Goal: Task Accomplishment & Management: Use online tool/utility

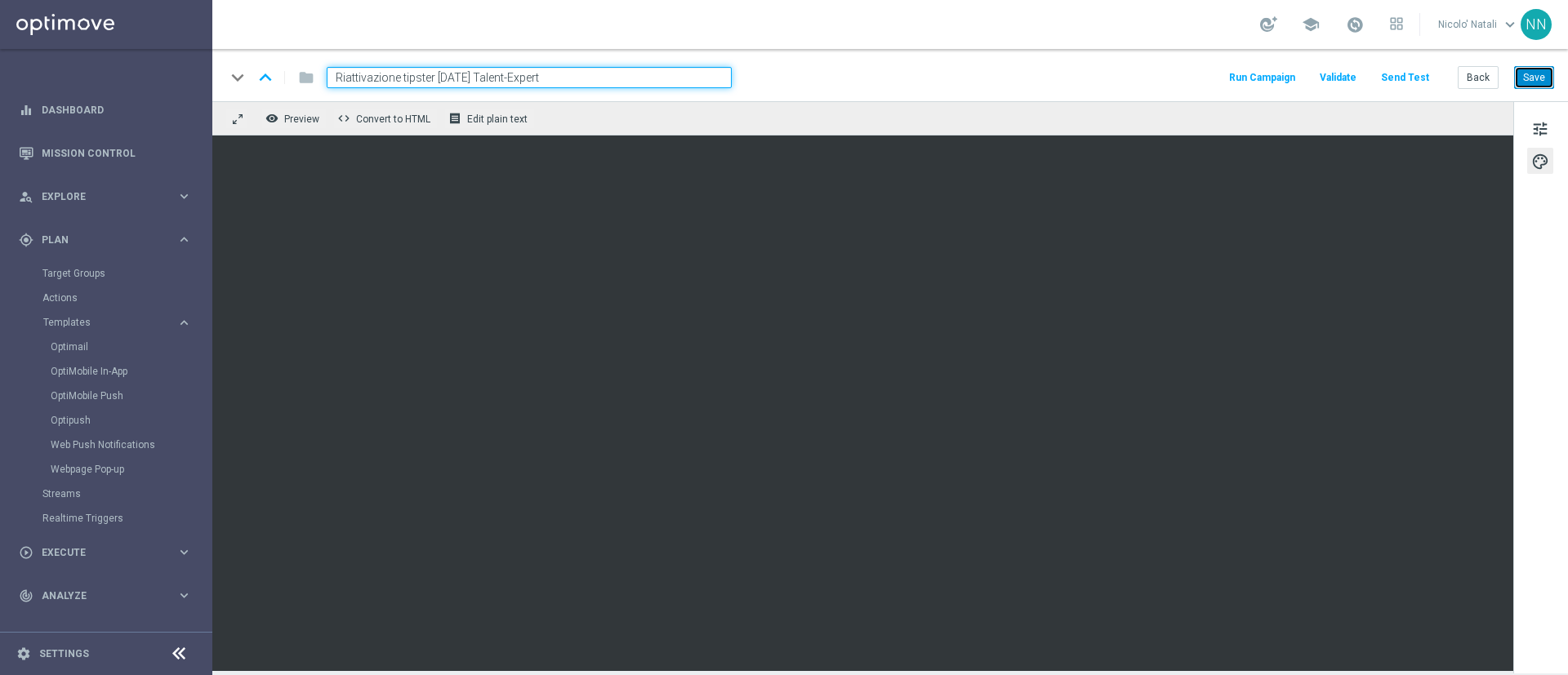
click at [1524, 78] on button "Save" at bounding box center [1534, 78] width 40 height 23
click at [1550, 79] on button "Save" at bounding box center [1534, 78] width 40 height 23
click at [80, 338] on div "Optimail" at bounding box center [130, 347] width 160 height 25
click at [77, 344] on link "Optimail" at bounding box center [110, 347] width 119 height 13
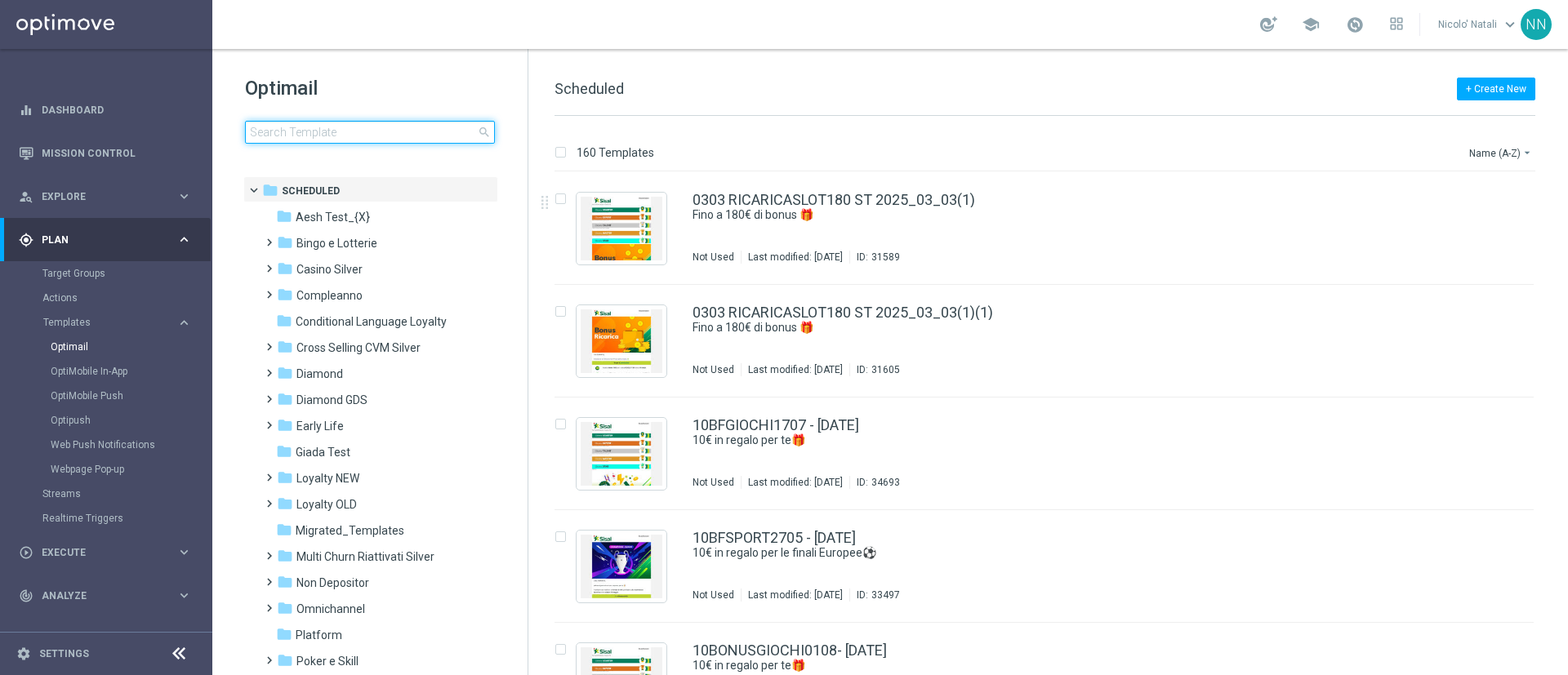
click at [378, 133] on input at bounding box center [370, 132] width 250 height 23
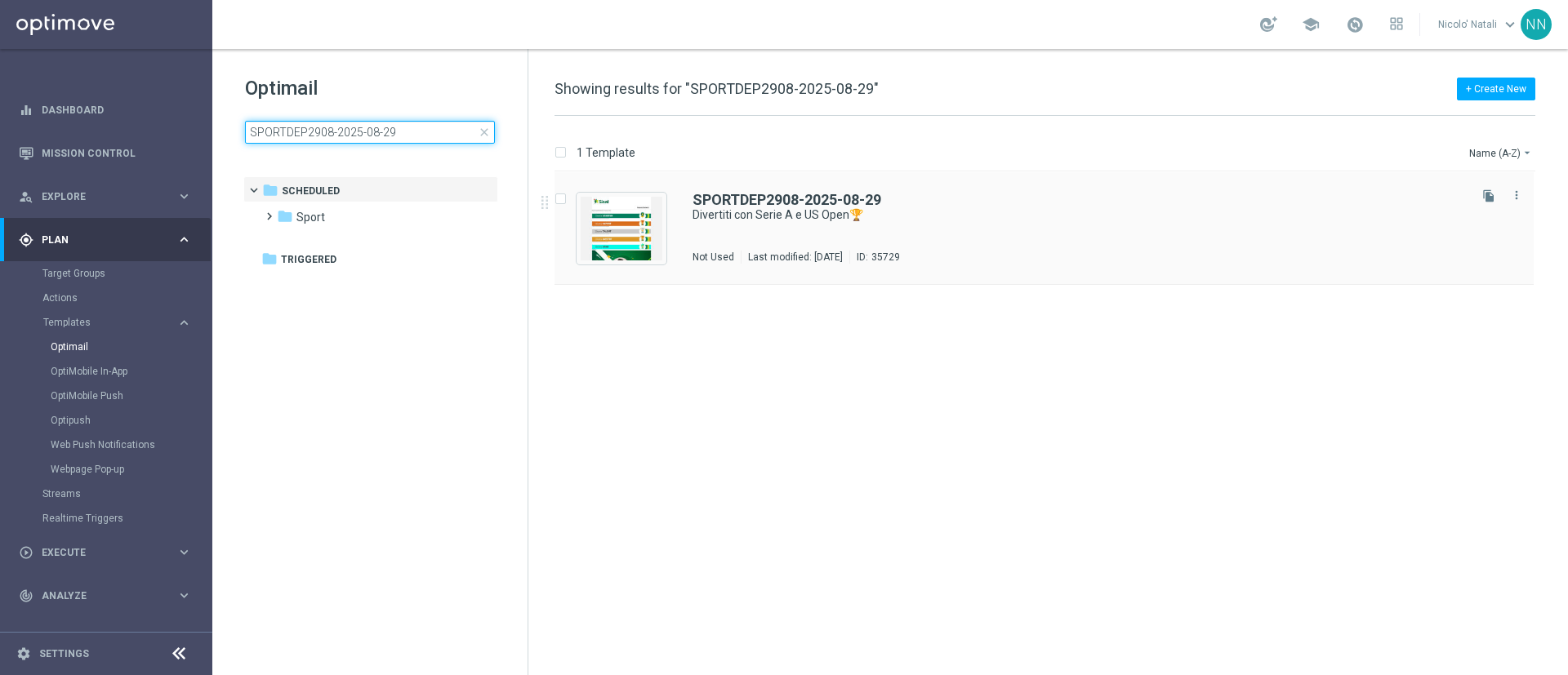
type input "SPORTDEP2908-2025-08-29"
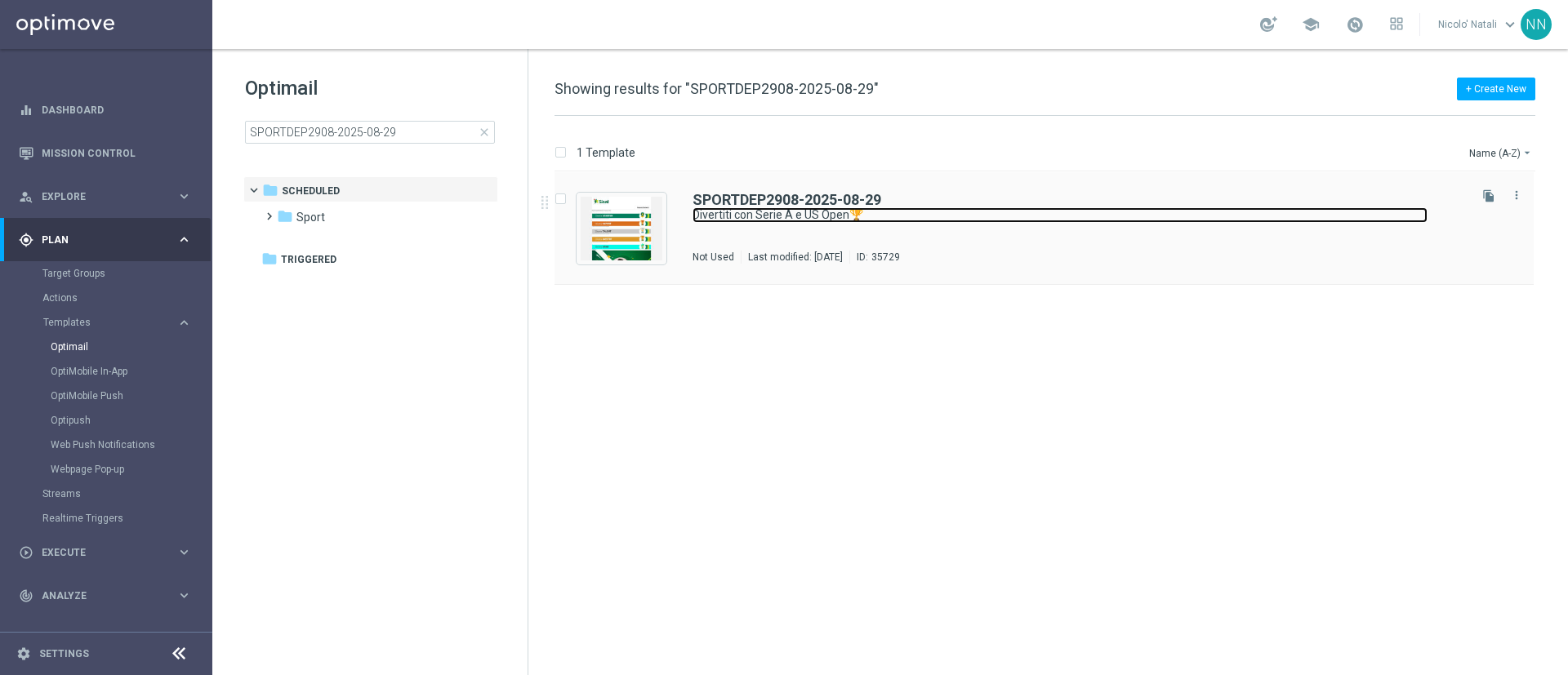
click at [901, 221] on link "Divertiti con Serie A e US Open🏆" at bounding box center [1059, 215] width 735 height 15
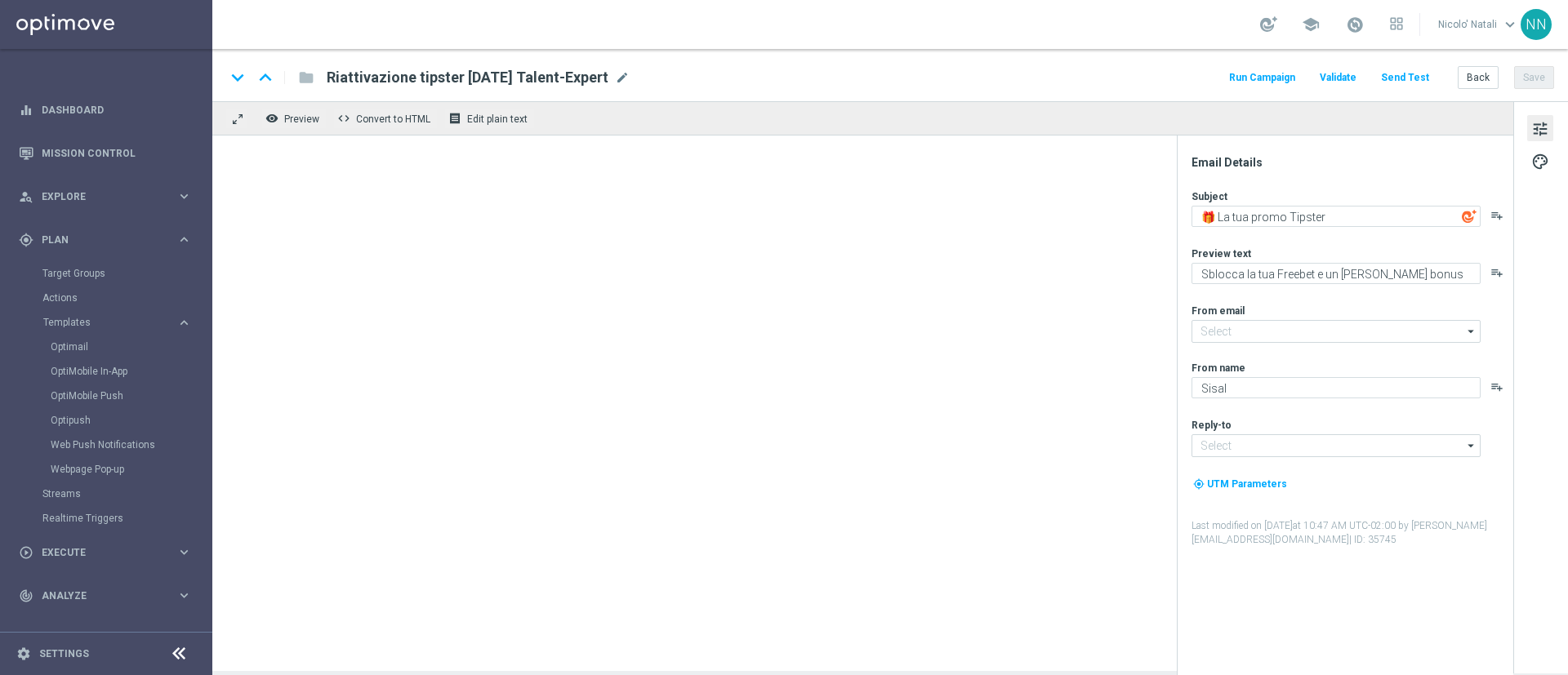
type input "[EMAIL_ADDRESS][DOMAIN_NAME]"
type textarea "Divertiti con Serie A e US Open🏆"
type textarea "fino a 20€ di freebet🎁"
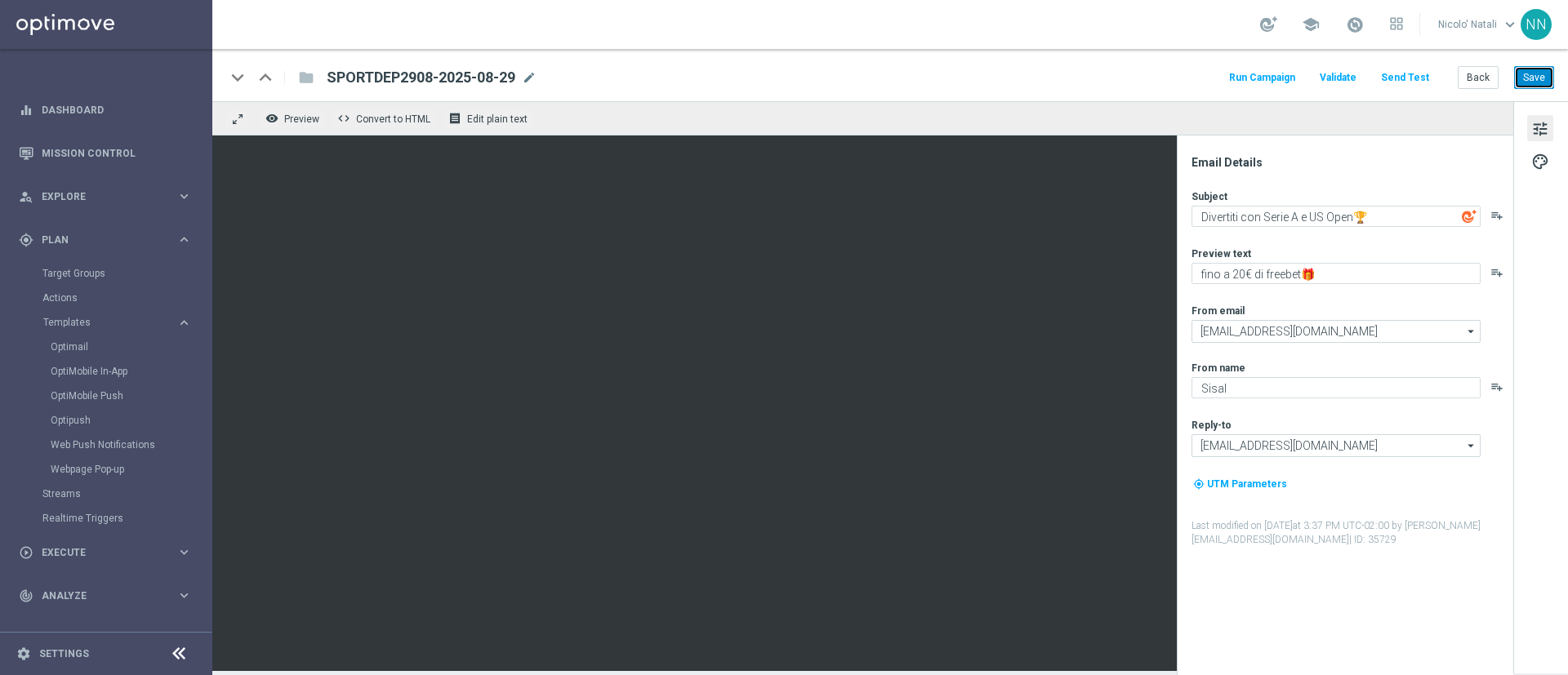
click at [1522, 74] on button "Save" at bounding box center [1534, 78] width 40 height 23
click at [78, 342] on link "Optimail" at bounding box center [110, 347] width 119 height 13
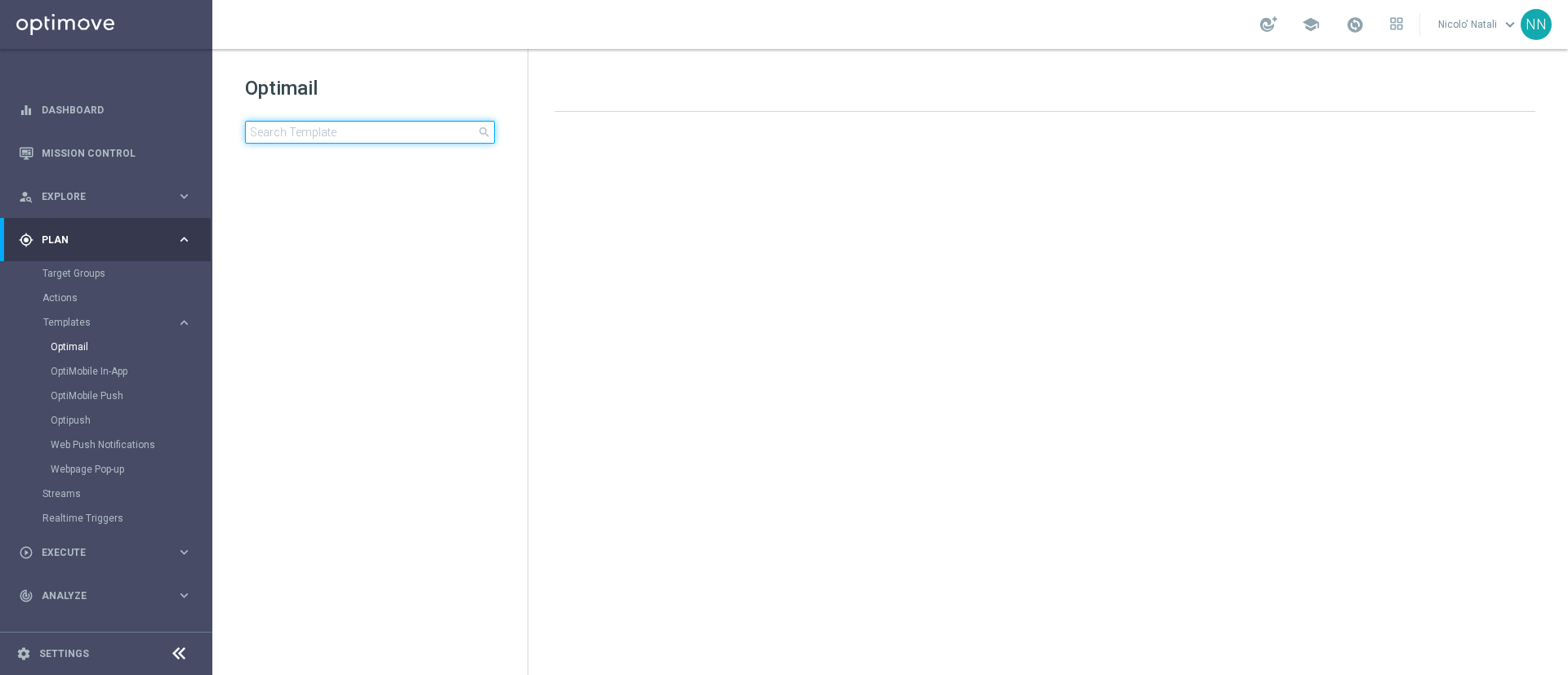
click at [392, 135] on input at bounding box center [370, 132] width 250 height 23
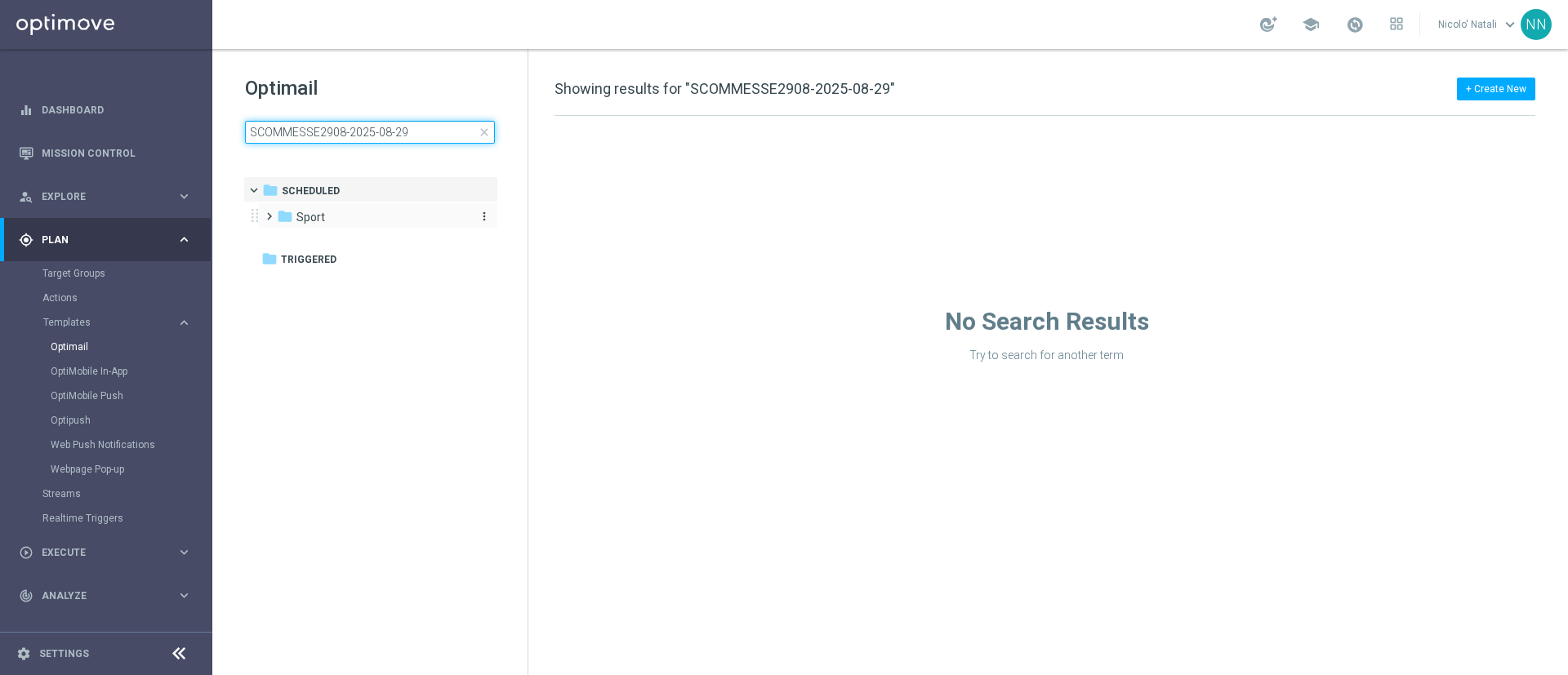
type input "SCOMMESSE2908-2025-08-29"
click at [356, 209] on div "folder Sport" at bounding box center [371, 218] width 188 height 19
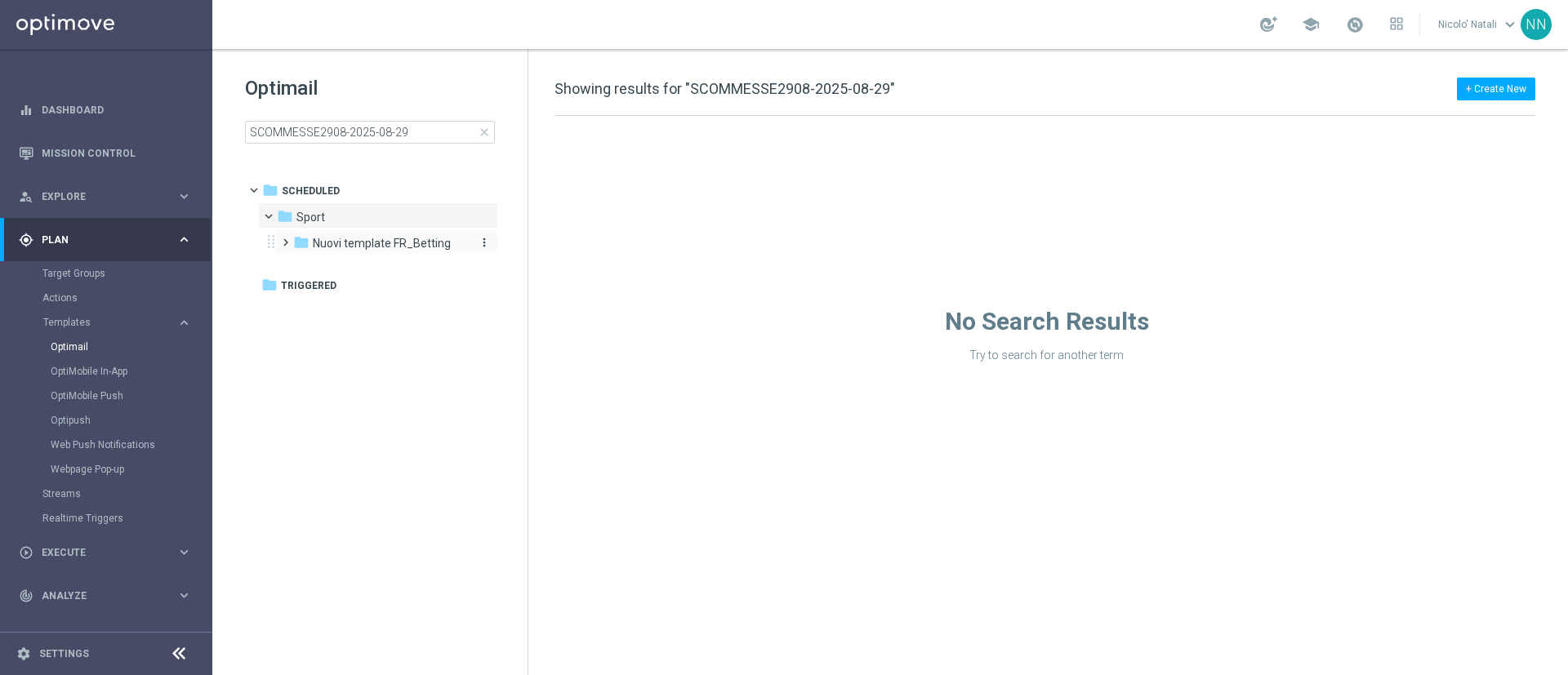
click at [372, 240] on span "Nuovi template FR_Betting" at bounding box center [382, 244] width 138 height 15
click at [376, 272] on span "Template 2025" at bounding box center [368, 269] width 79 height 15
click at [379, 308] on div "folder Scheduled more_vert folder Sport more_vert" at bounding box center [371, 263] width 255 height 173
click at [379, 298] on span "08agosto" at bounding box center [369, 296] width 49 height 15
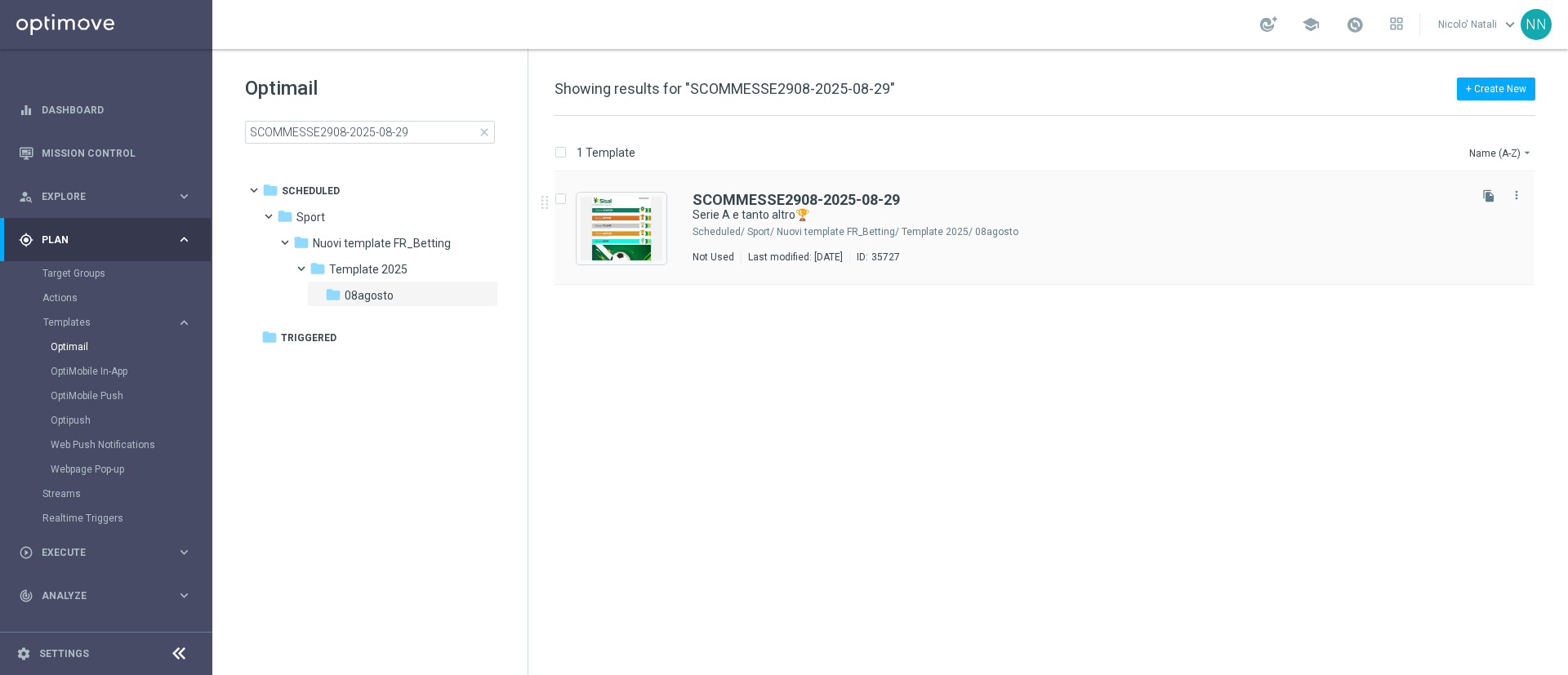
click at [750, 241] on div "SCOMMESSE2908-2025-08-29 Serie A e tanto altro🏆 Scheduled/ Sport/ Nuovi templat…" at bounding box center [1078, 228] width 773 height 71
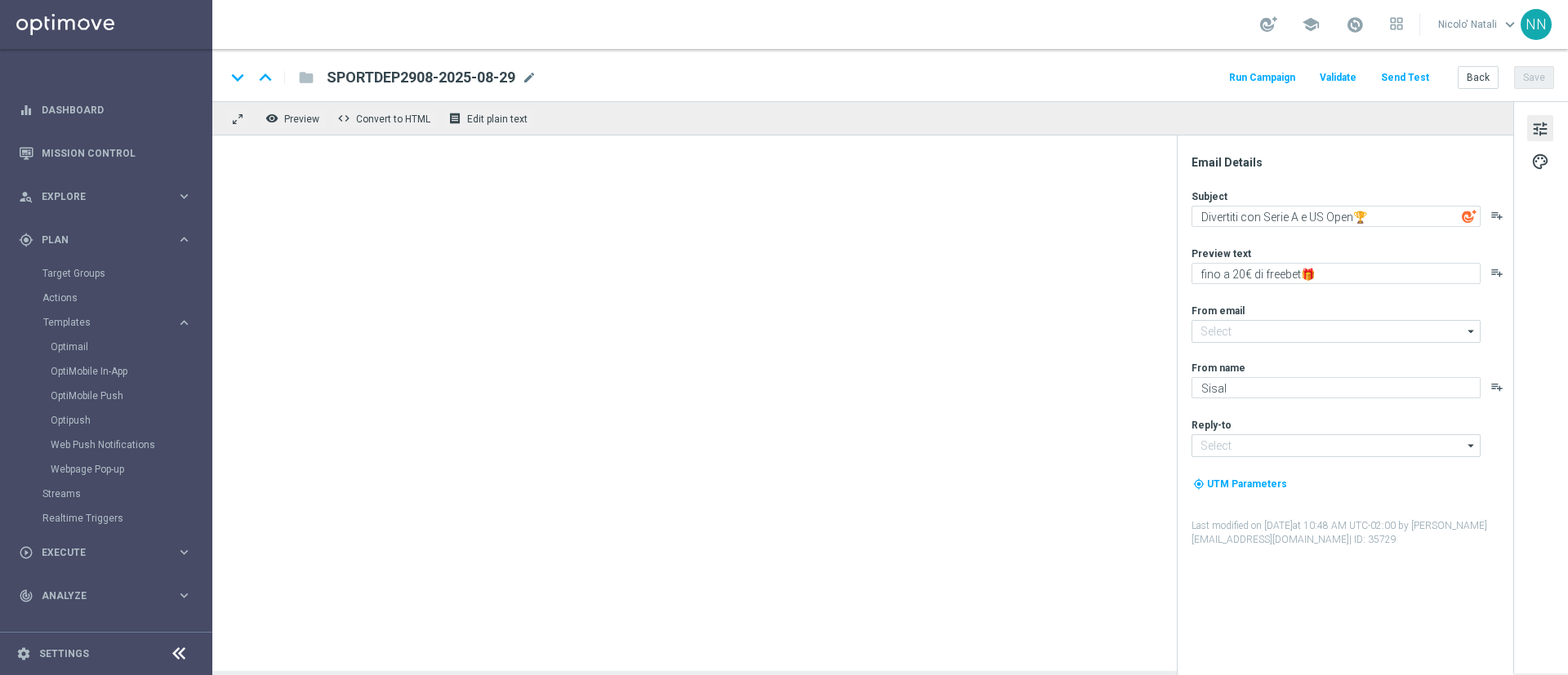
type textarea "Serie A e tanto altro🏆"
type textarea "fino a 20€ Bonus🎁"
type input "[EMAIL_ADDRESS][DOMAIN_NAME]"
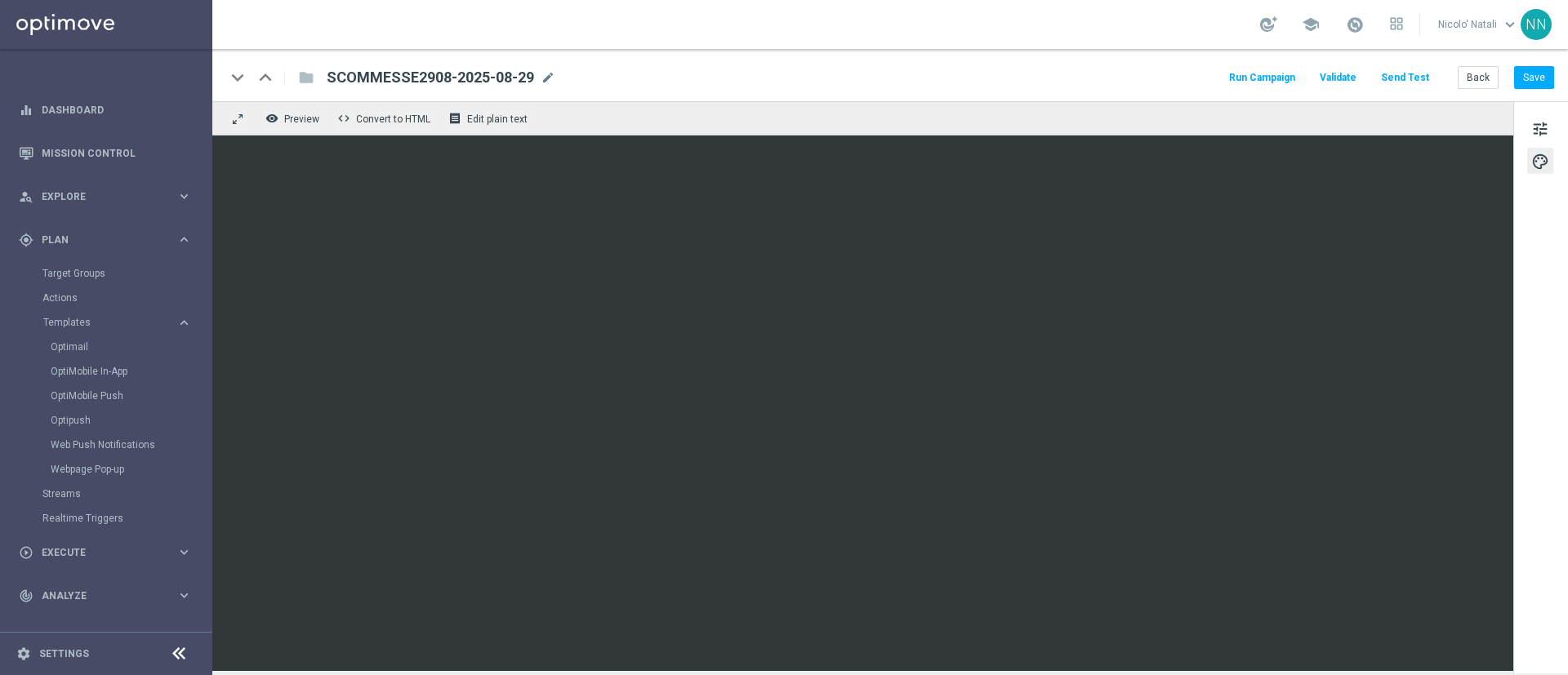
click at [78, 338] on div "Optimail" at bounding box center [130, 347] width 160 height 25
click at [75, 350] on link "Optimail" at bounding box center [110, 347] width 119 height 13
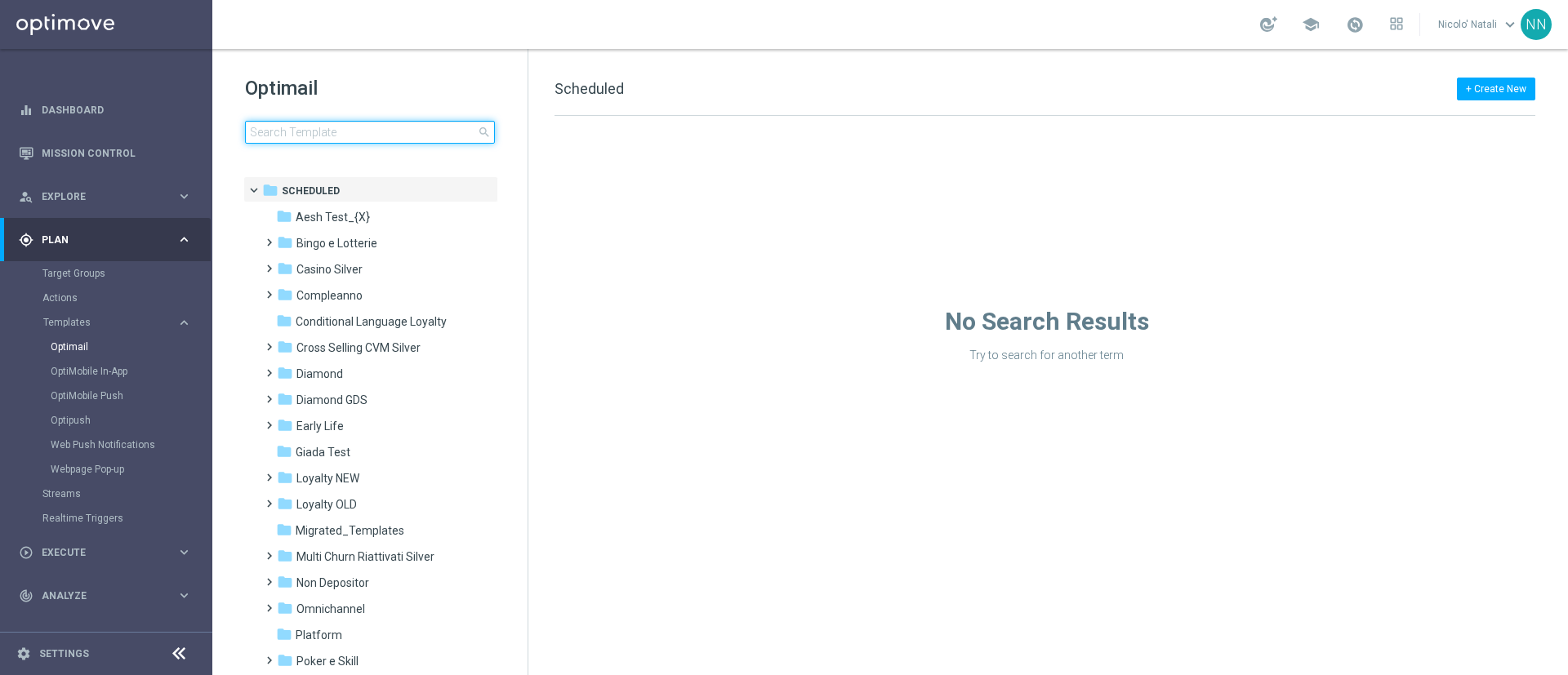
click at [327, 128] on input at bounding box center [370, 132] width 250 height 23
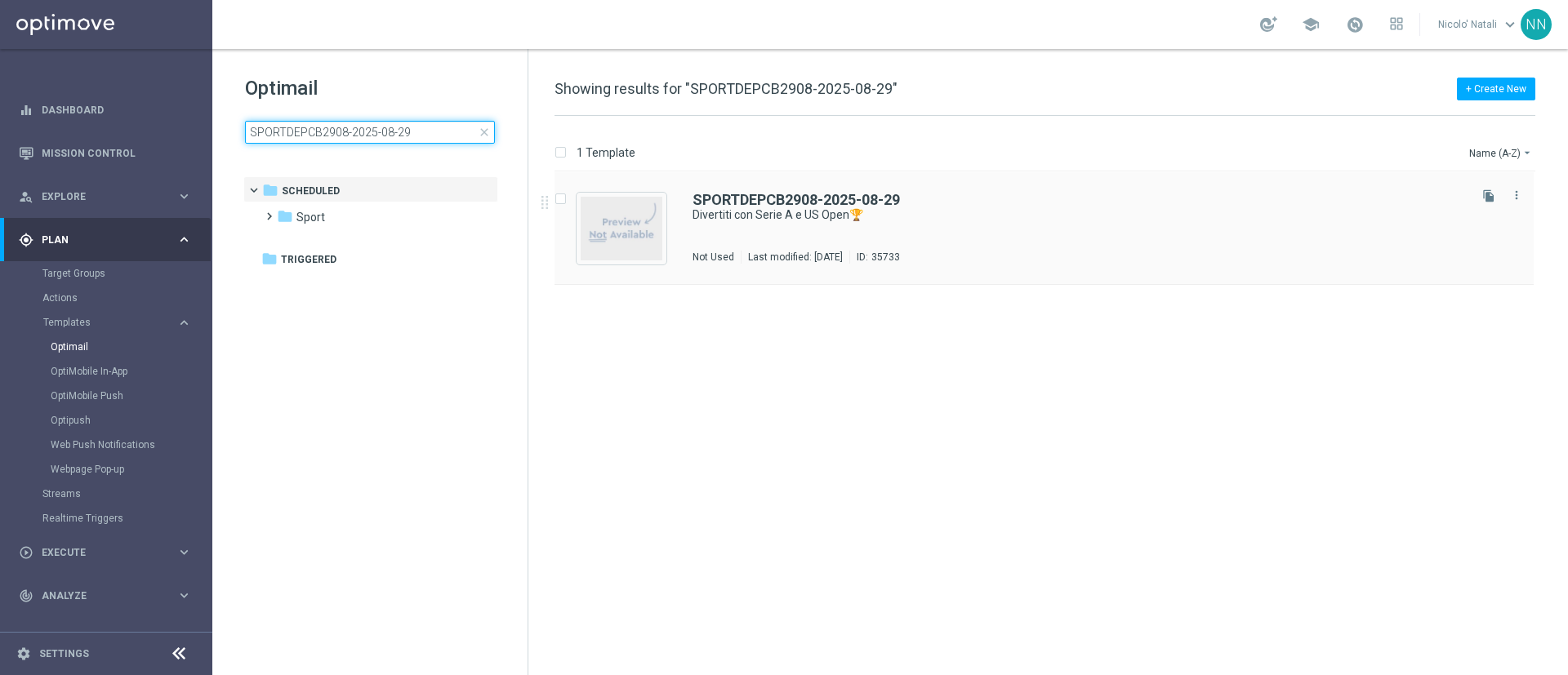
type input "SPORTDEPCB2908-2025-08-29"
click at [828, 228] on div "SPORTDEPCB2908-2025-08-29 Divertiti con Serie A e US Open🏆 Not Used Last modifi…" at bounding box center [1078, 228] width 773 height 71
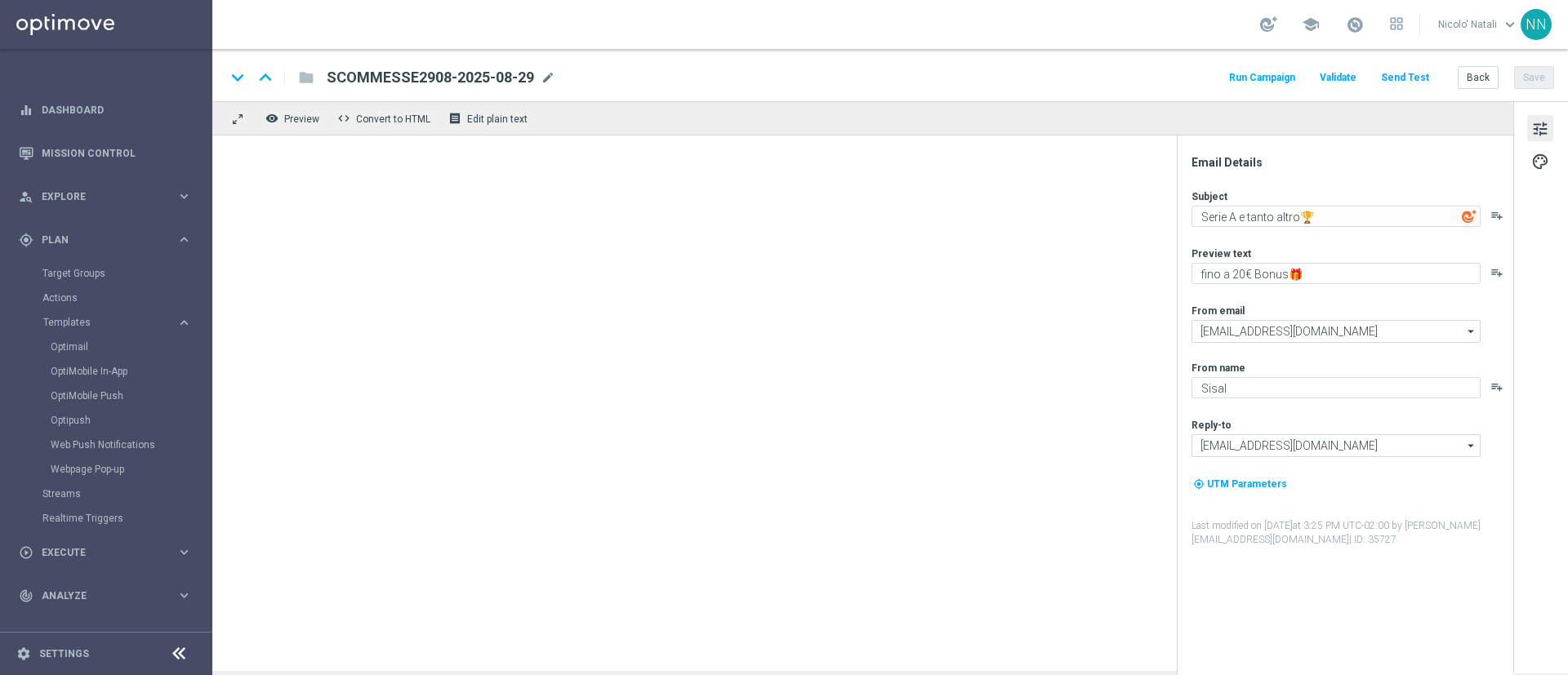
type textarea "Divertiti con Serie A e US Open🏆"
type textarea "fino a 200€ bonus🎁"
